Goal: Use online tool/utility

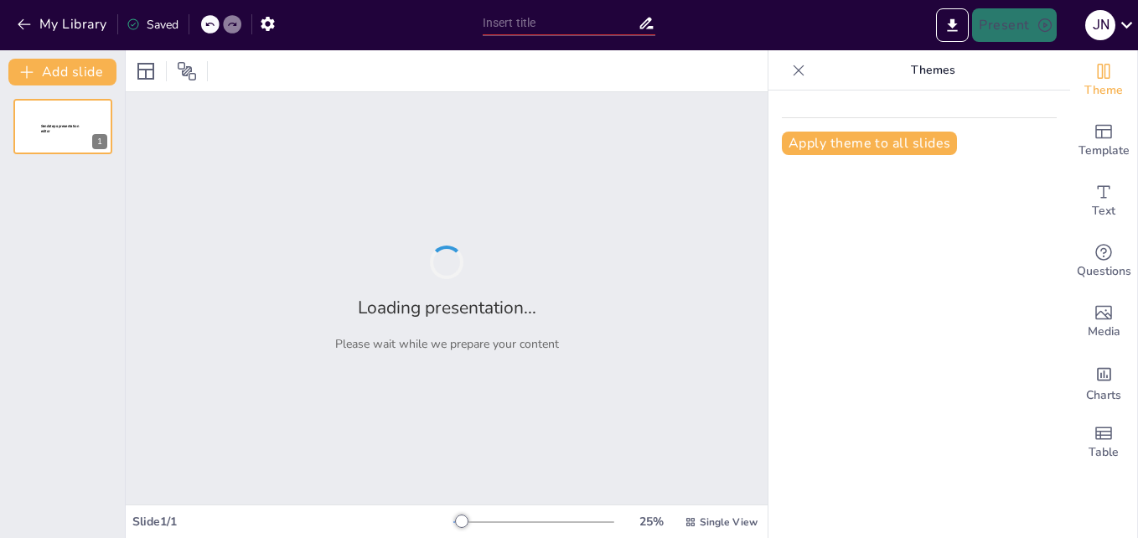
type input "[PERSON_NAME]"
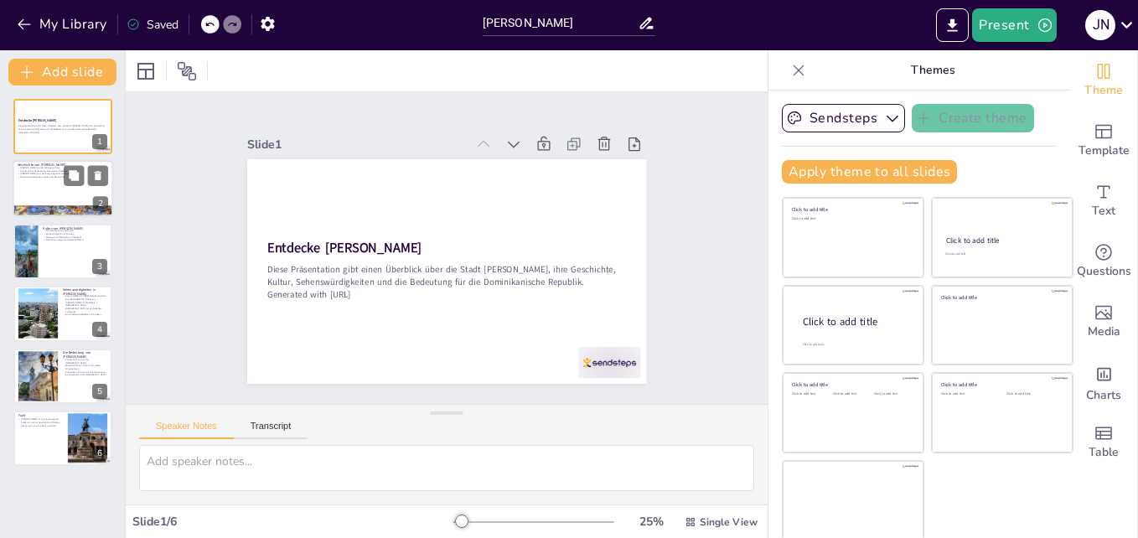
click at [45, 184] on div at bounding box center [63, 189] width 101 height 57
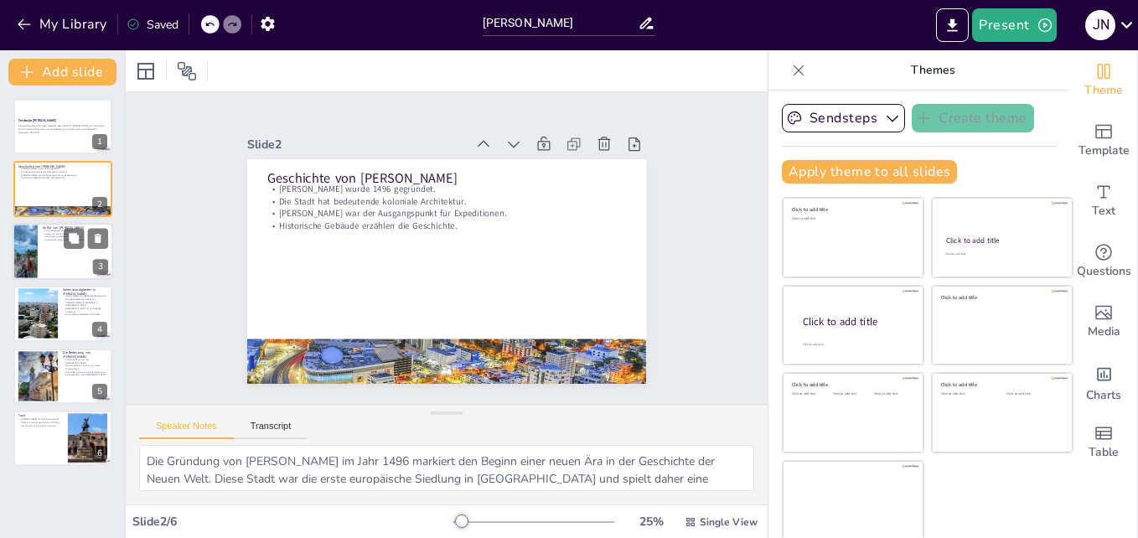
click at [37, 240] on div at bounding box center [24, 251] width 85 height 57
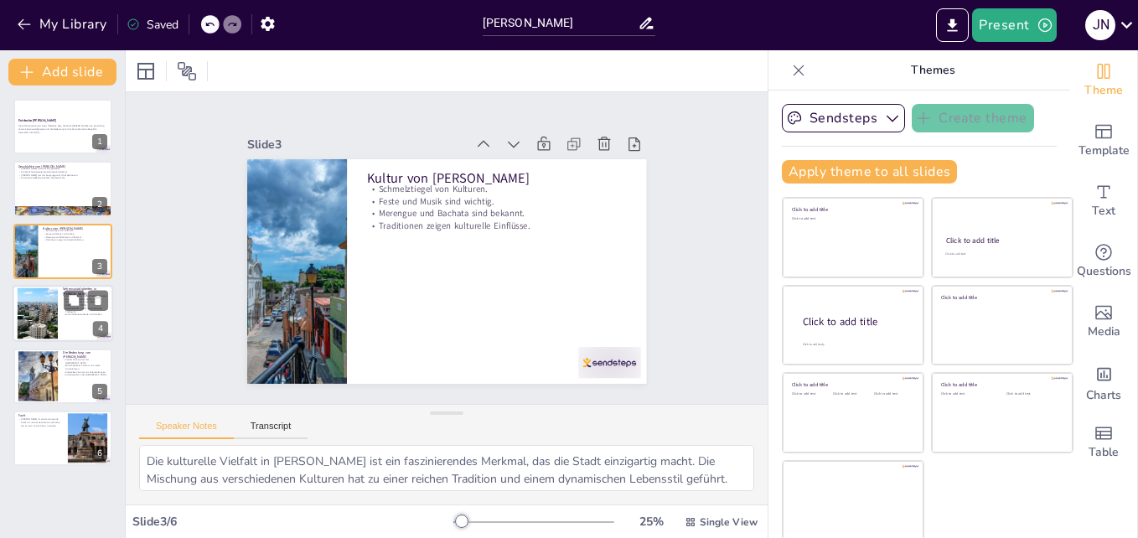
click at [54, 310] on div at bounding box center [37, 313] width 91 height 51
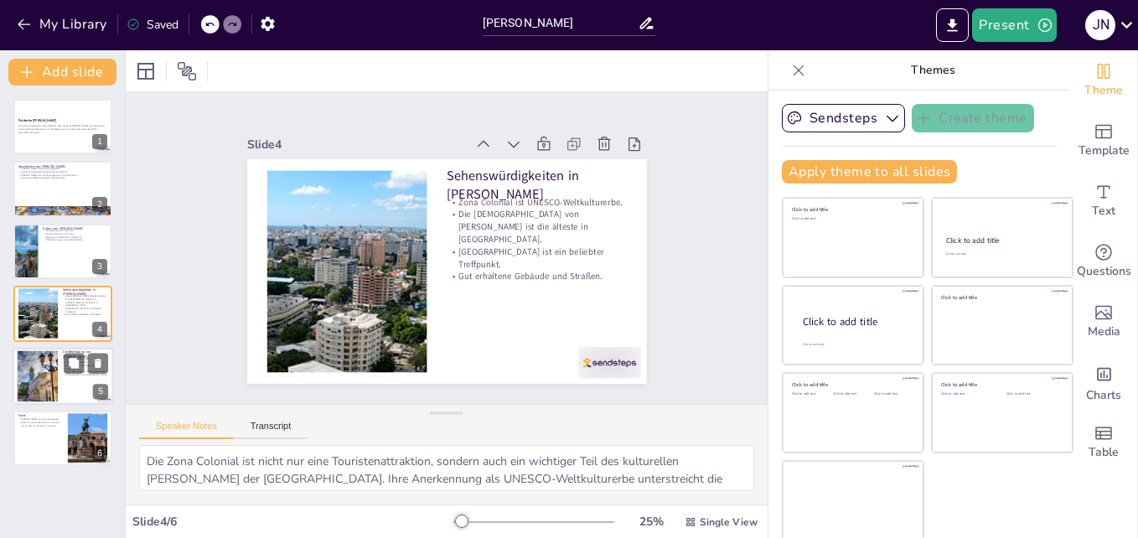
click at [47, 366] on div at bounding box center [37, 375] width 80 height 51
type textarea "Als Hauptstadt der [GEOGRAPHIC_DATA] ist [PERSON_NAME] das politische Zentrum d…"
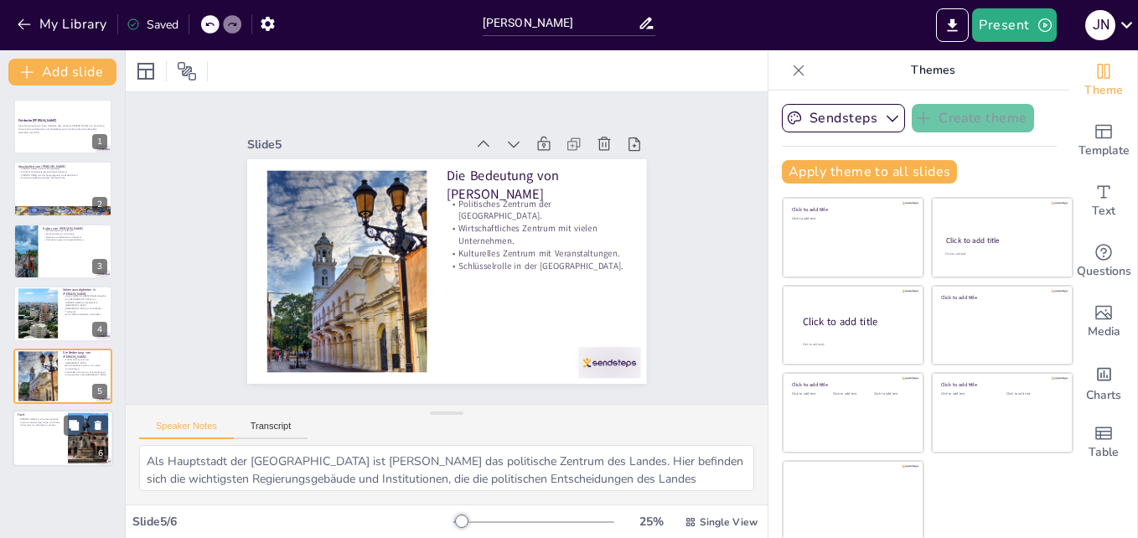
click at [41, 410] on div "Entdecke [PERSON_NAME] Diese Präsentation gibt einen Überblick über die Stadt […" at bounding box center [62, 282] width 125 height 367
click at [39, 424] on p "[PERSON_NAME] ist eine faszinierende Stadt mit reicher Geschichte und Kultur, d…" at bounding box center [40, 421] width 45 height 9
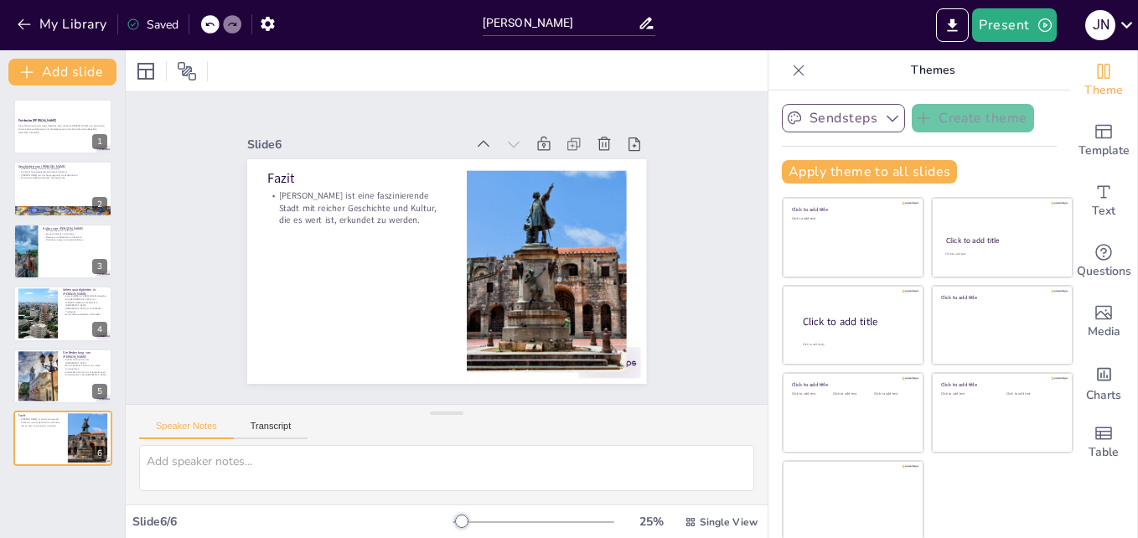
click at [786, 117] on icon "button" at bounding box center [794, 118] width 17 height 17
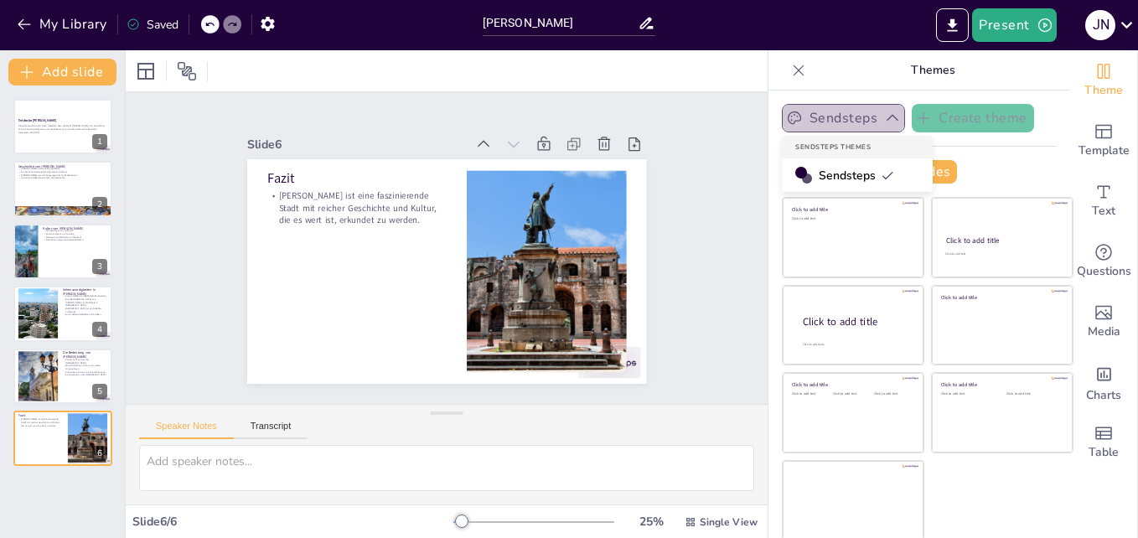
click at [786, 118] on icon "button" at bounding box center [794, 118] width 17 height 17
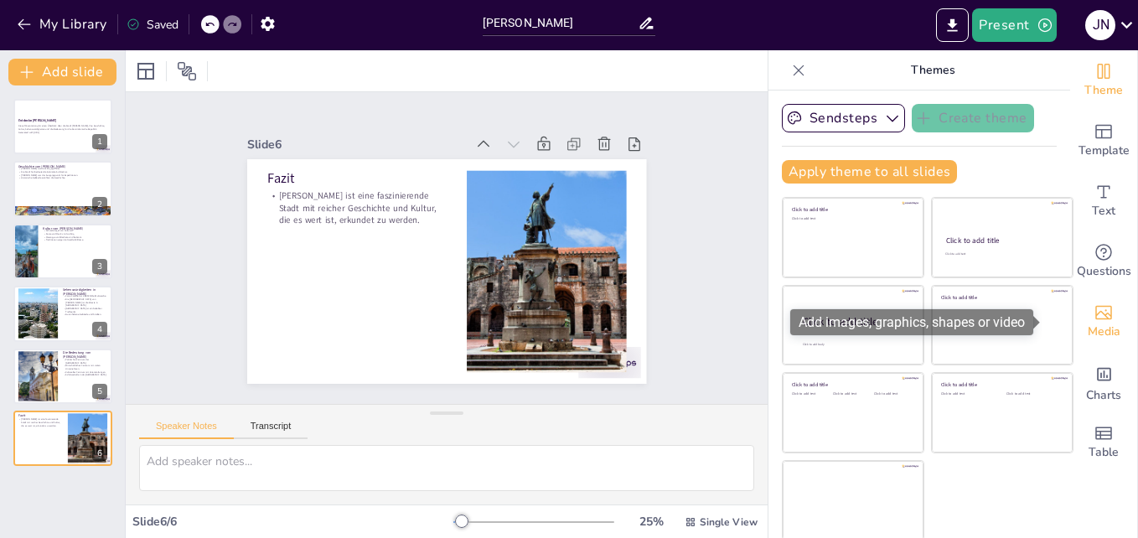
click at [1093, 313] on icon "Add images, graphics, shapes or video" at bounding box center [1103, 312] width 20 height 20
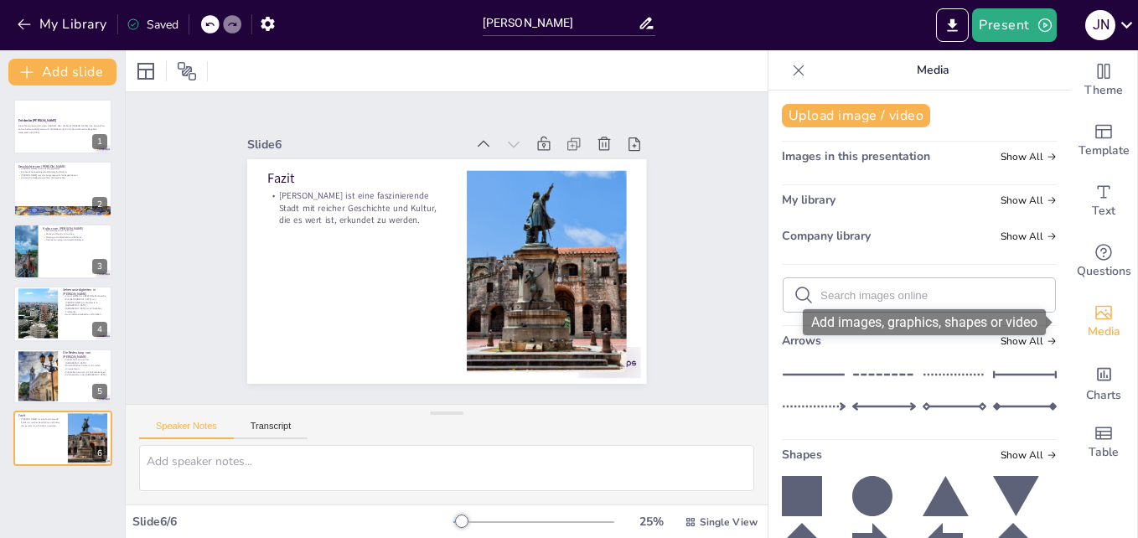
click at [1091, 324] on span "Media" at bounding box center [1103, 332] width 33 height 18
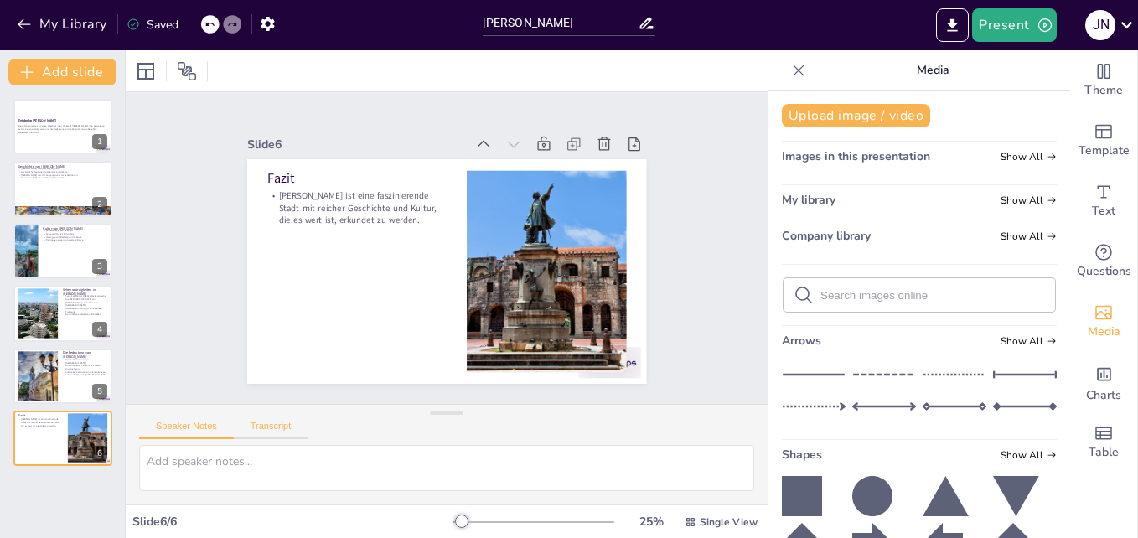
click at [282, 431] on button "Transcript" at bounding box center [271, 430] width 75 height 18
